Goal: Information Seeking & Learning: Learn about a topic

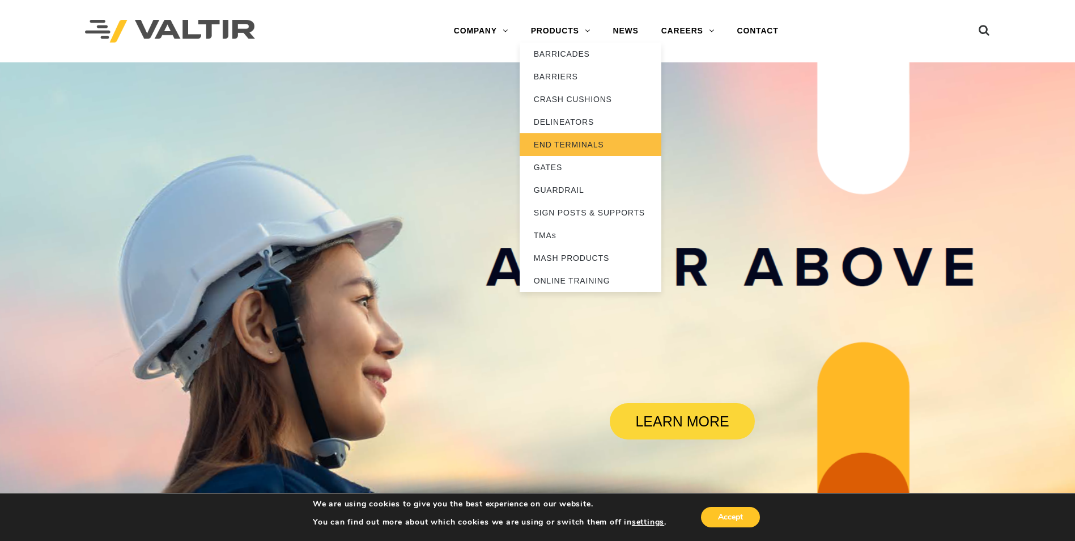
click at [566, 141] on link "END TERMINALS" at bounding box center [591, 144] width 142 height 23
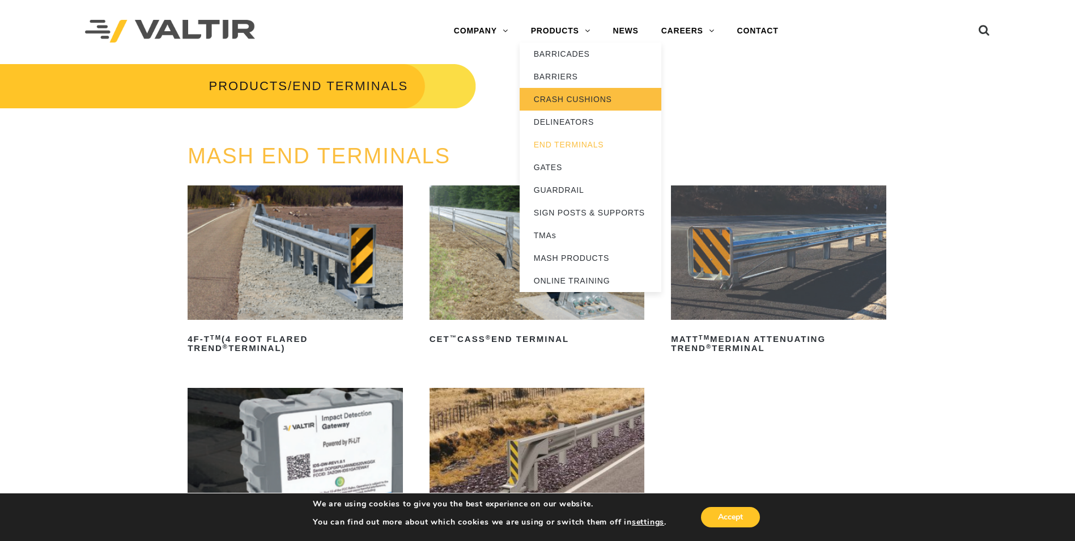
click at [569, 98] on link "CRASH CUSHIONS" at bounding box center [591, 99] width 142 height 23
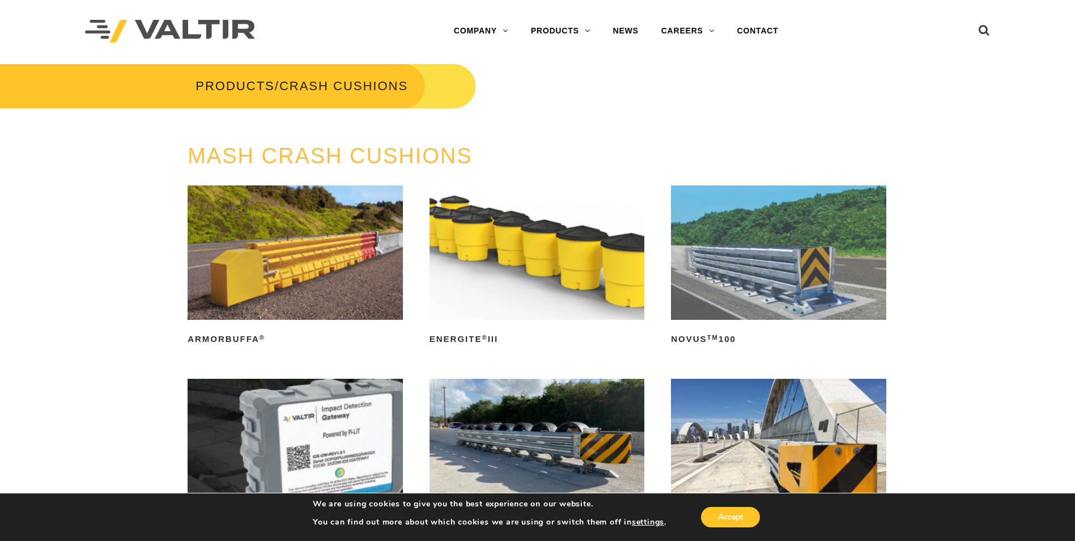
click at [748, 296] on img at bounding box center [778, 252] width 215 height 134
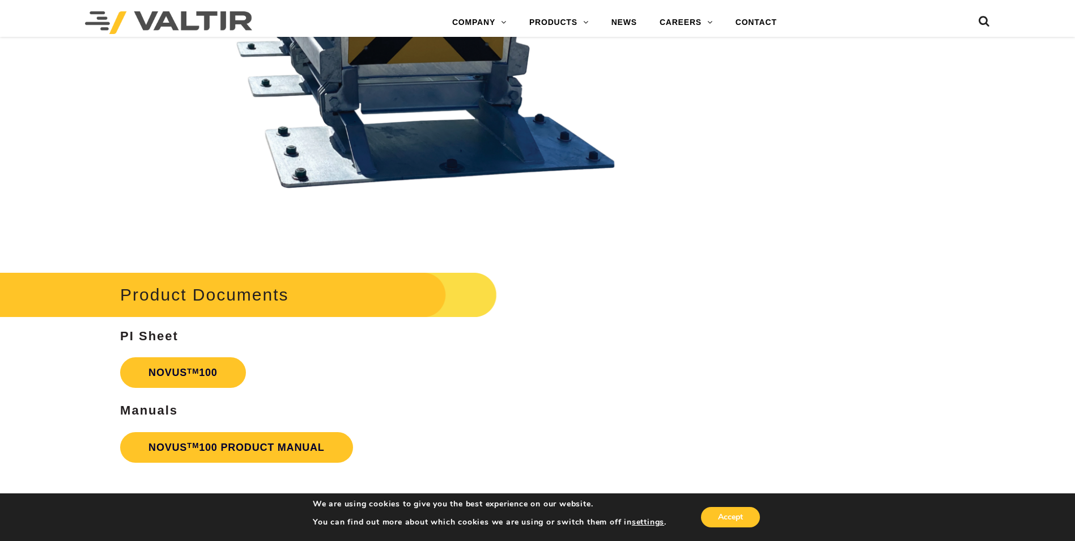
scroll to position [2833, 0]
